Goal: Information Seeking & Learning: Learn about a topic

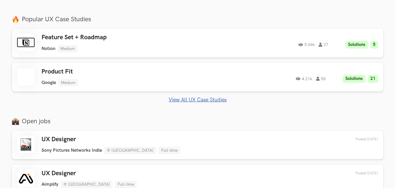
scroll to position [222, 0]
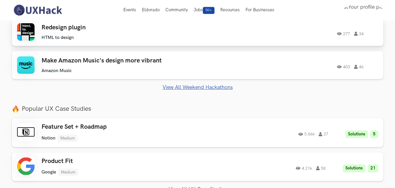
click at [132, 32] on div "Redesign plugin HTML to design HTML to design 277 34" at bounding box center [124, 32] width 165 height 17
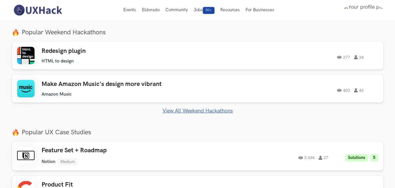
scroll to position [0, 0]
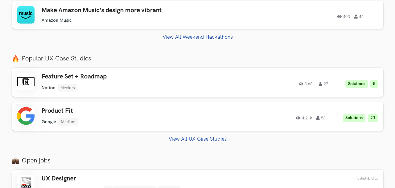
click at [136, 90] on div "Popular UX Case Studies Feature Set + Roadmap Notion Medium Notion Medium Solut…" at bounding box center [198, 98] width 372 height 87
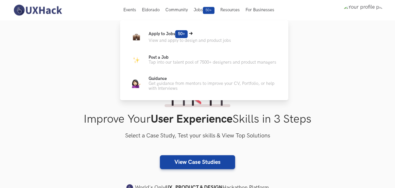
click at [180, 30] on span "50+" at bounding box center [181, 34] width 12 height 8
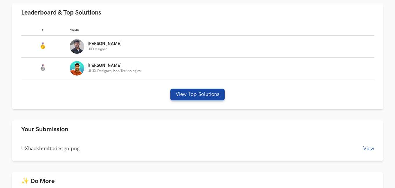
scroll to position [197, 0]
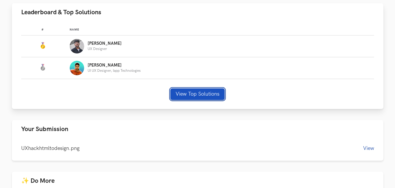
click at [185, 93] on button "View Top Solutions" at bounding box center [197, 94] width 54 height 12
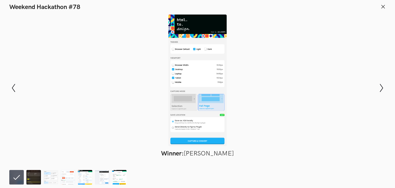
click at [189, 53] on div at bounding box center [197, 81] width 353 height 132
click at [383, 87] on icon "Show next slide" at bounding box center [382, 88] width 8 height 8
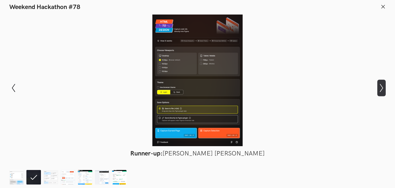
click at [382, 87] on icon "Show next slide" at bounding box center [382, 88] width 8 height 8
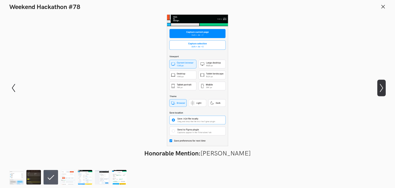
click at [384, 80] on button "Show next slide" at bounding box center [382, 88] width 8 height 17
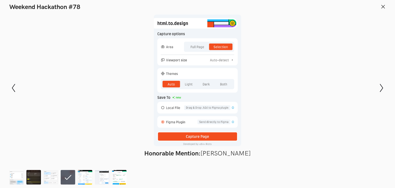
scroll to position [659, 0]
click at [386, 93] on div "Modal Gallery Slideshow Winner: Amruth Kiran Runner-up: Bhanu Pratap Singh Rana…" at bounding box center [197, 88] width 395 height 154
click at [385, 91] on icon "Show next slide" at bounding box center [382, 88] width 8 height 8
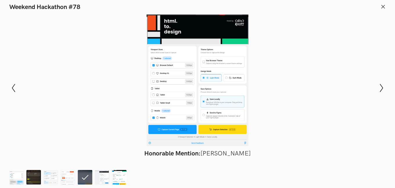
scroll to position [0, 0]
click at [209, 63] on div at bounding box center [197, 81] width 353 height 132
click at [385, 83] on button "Show next slide" at bounding box center [382, 88] width 8 height 17
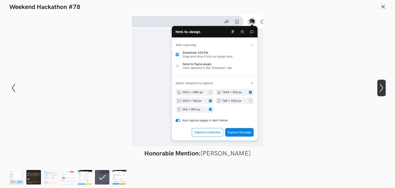
click at [384, 90] on icon "Show next slide" at bounding box center [382, 88] width 8 height 8
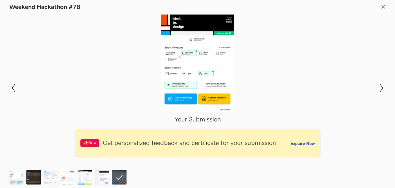
click at [200, 76] on div at bounding box center [197, 64] width 353 height 98
click at [382, 5] on icon at bounding box center [383, 6] width 5 height 5
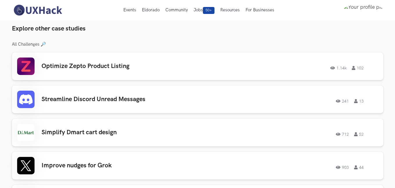
scroll to position [0, 0]
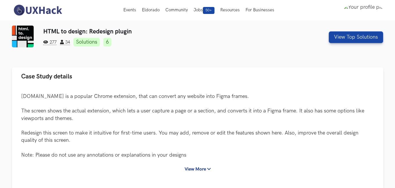
click at [58, 11] on img at bounding box center [38, 10] width 52 height 12
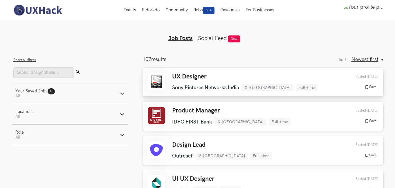
click at [201, 86] on li "Sony Pictures Networks India" at bounding box center [205, 88] width 67 height 6
